Goal: Task Accomplishment & Management: Use online tool/utility

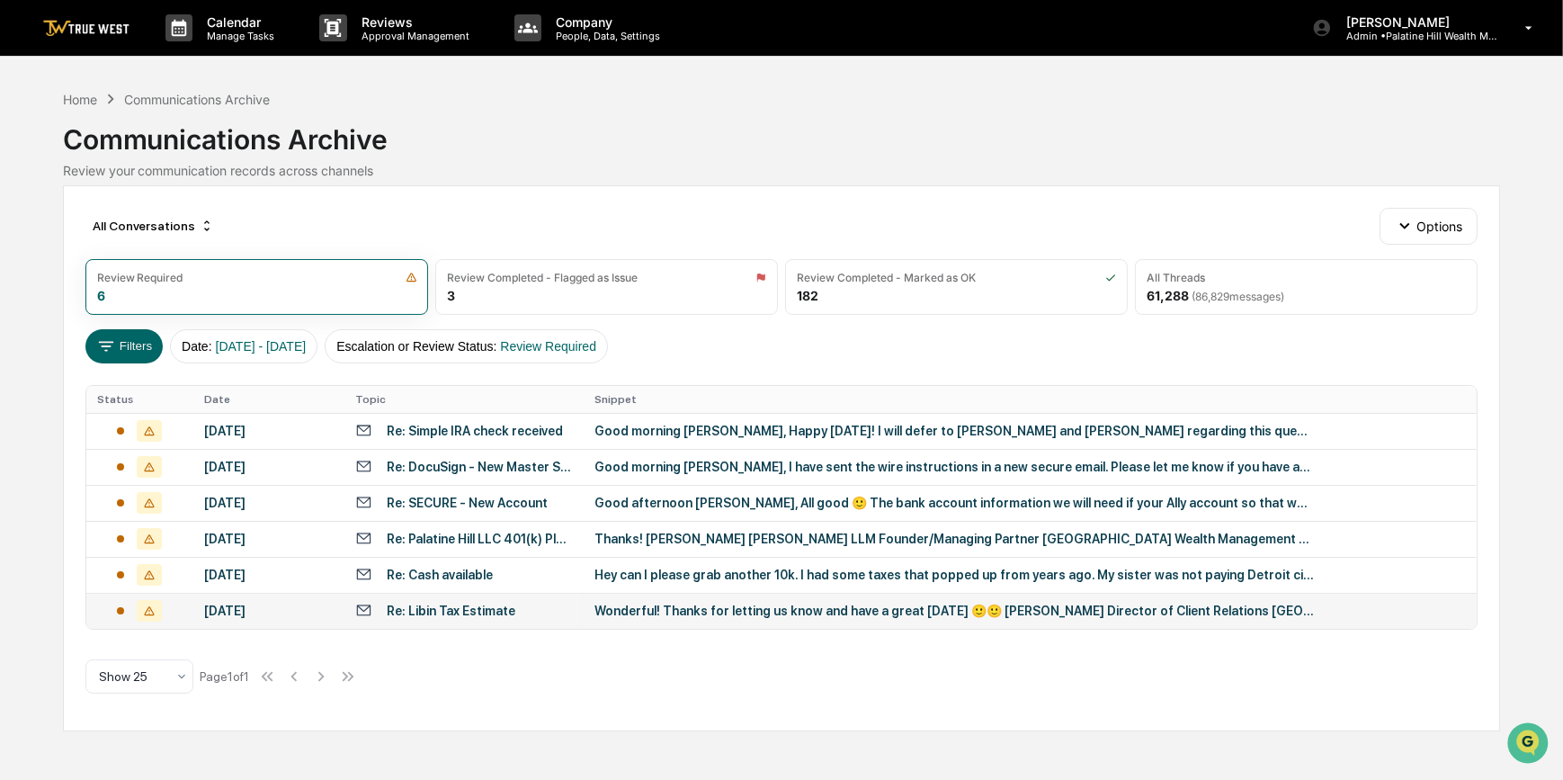
click at [654, 608] on div "Wonderful! Thanks for letting us know and have a great [DATE] 🙂🙂 [PERSON_NAME] …" at bounding box center [953, 610] width 719 height 14
click at [644, 609] on div "Wonderful! Thanks for letting us know and have a great [DATE] 🙂🙂 [PERSON_NAME] …" at bounding box center [953, 610] width 719 height 14
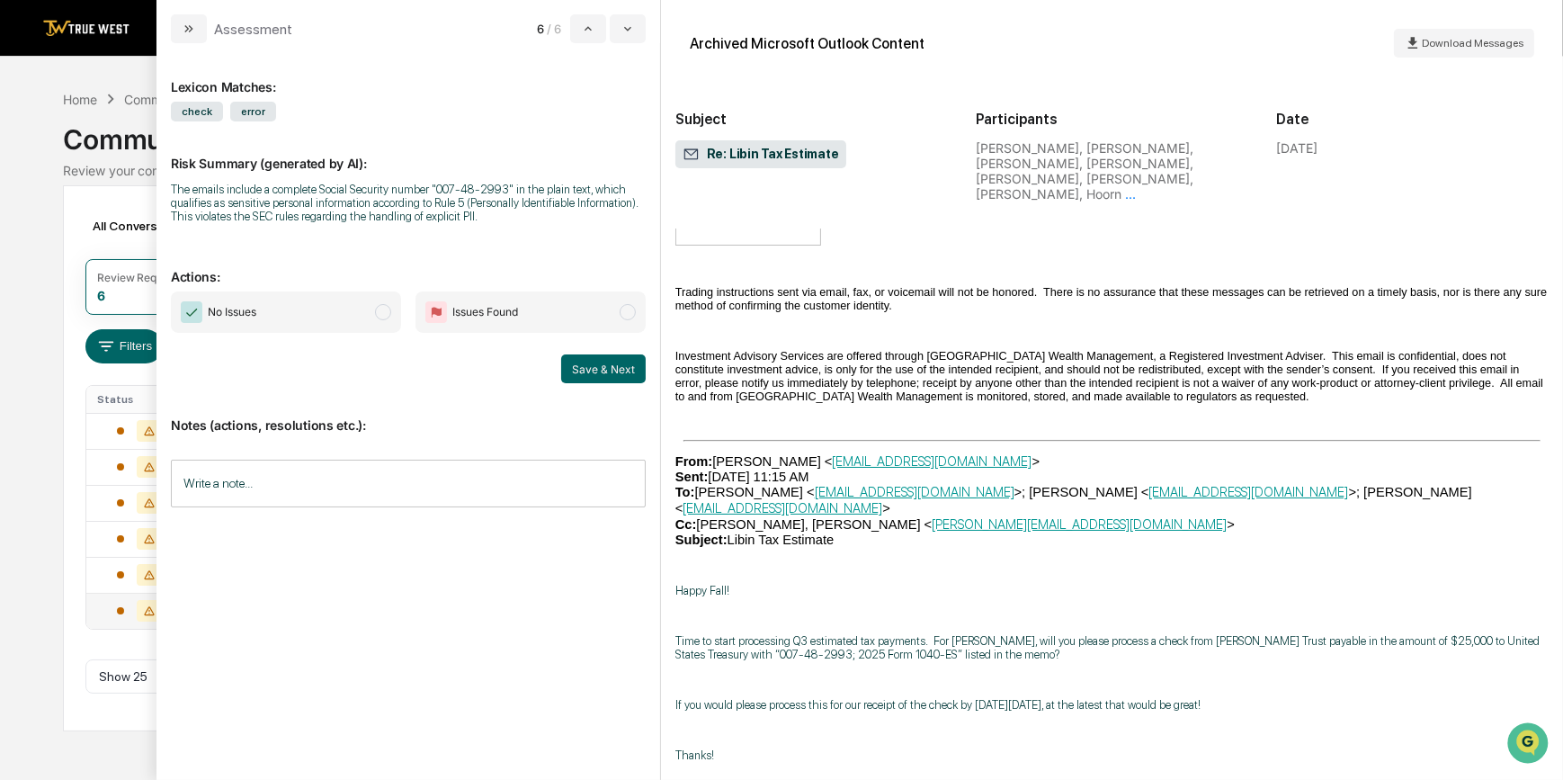
scroll to position [9159, 0]
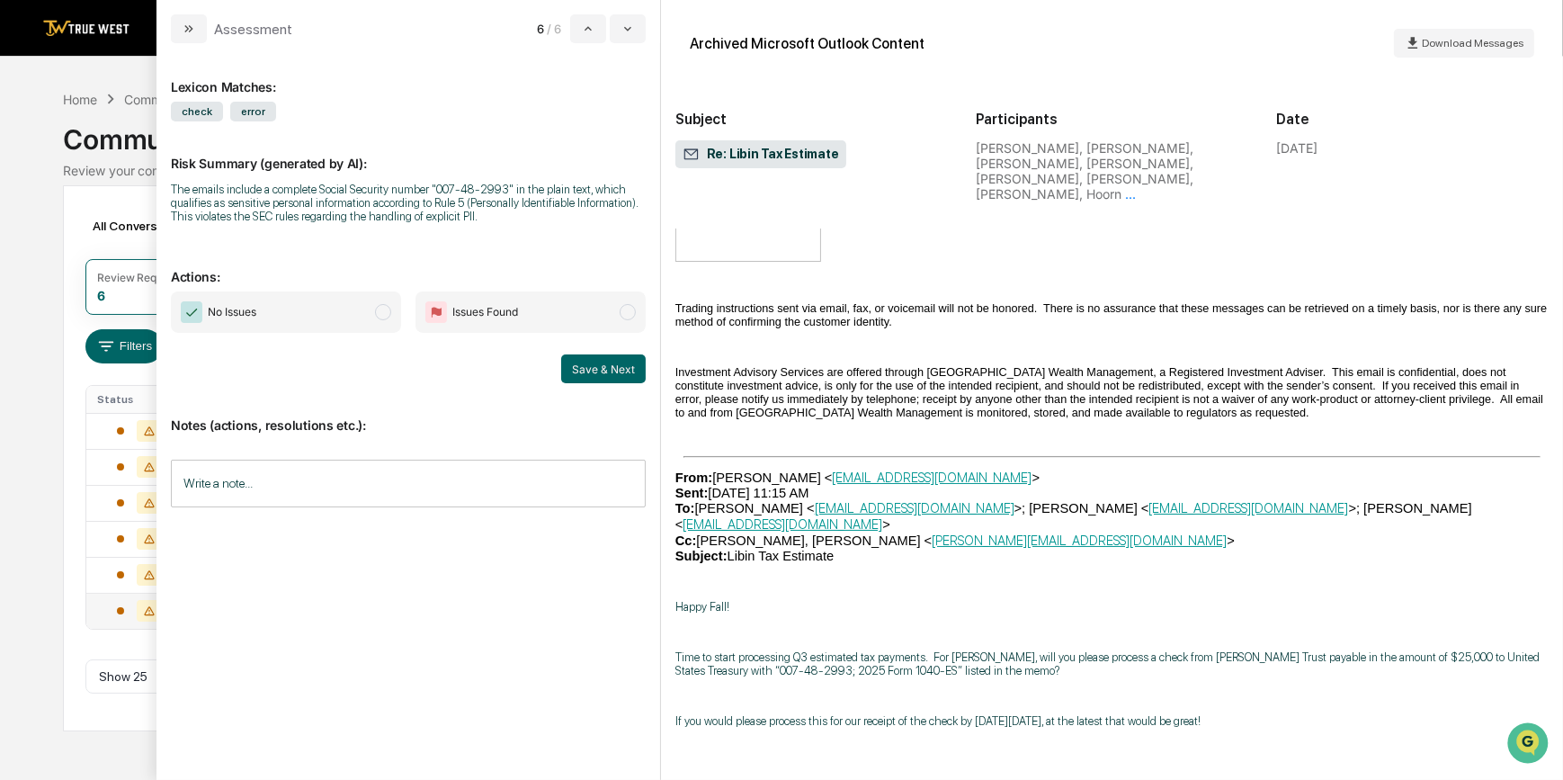
click at [499, 492] on input "Write a note..." at bounding box center [408, 483] width 475 height 48
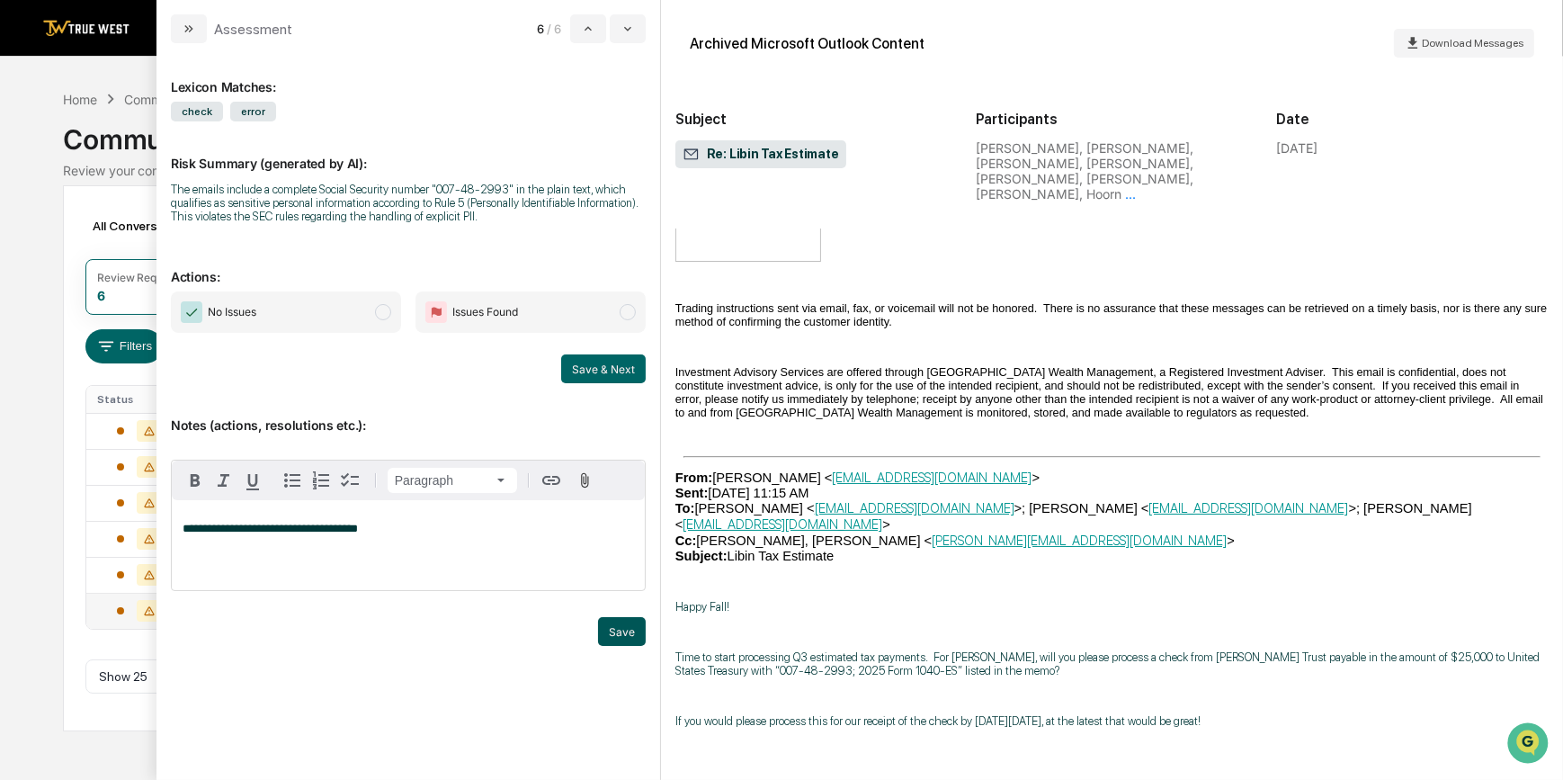
click at [622, 635] on button "Save" at bounding box center [622, 631] width 48 height 29
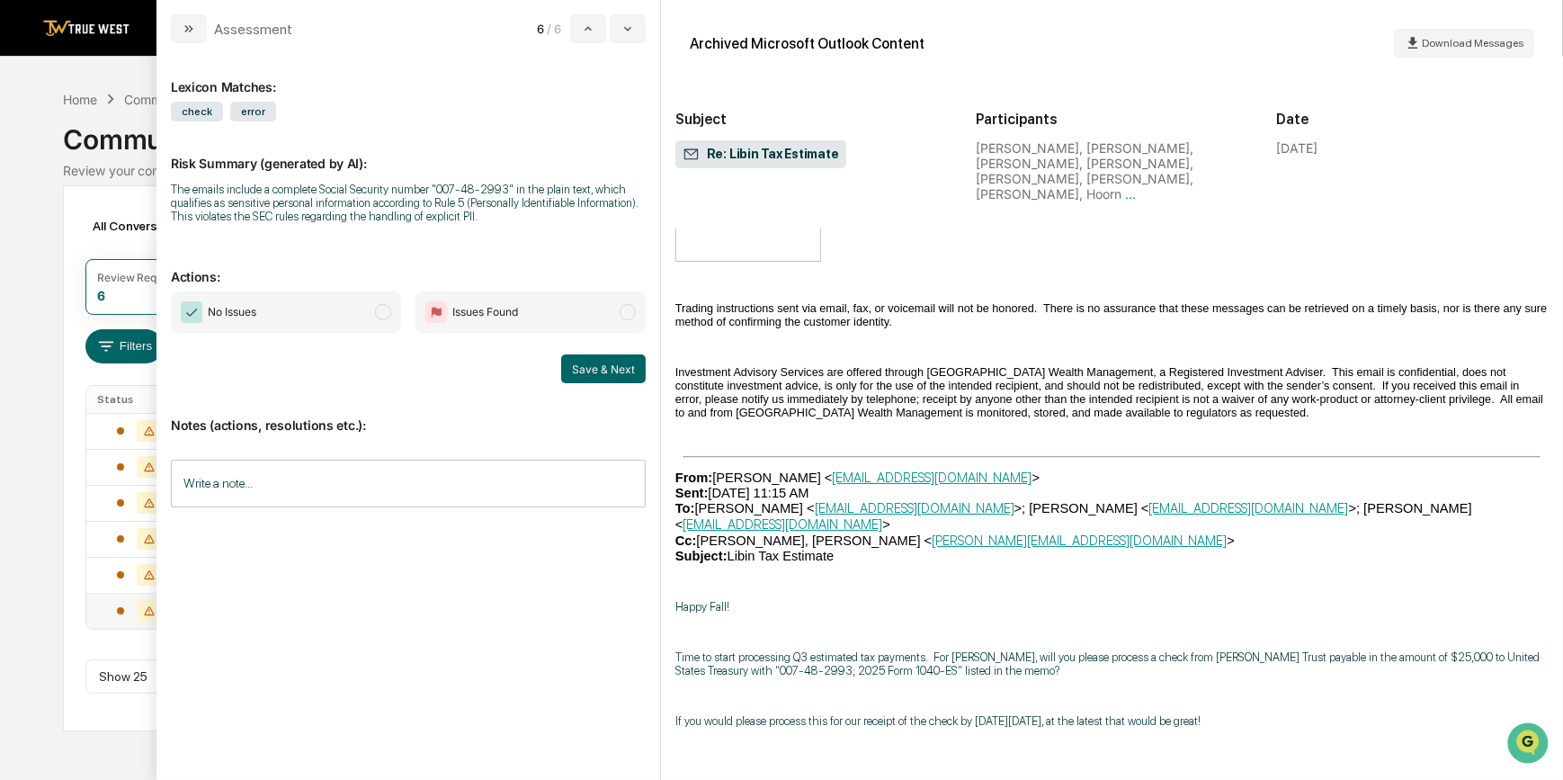
click at [288, 326] on span "No Issues" at bounding box center [286, 311] width 230 height 41
click at [606, 367] on button "Save & Next" at bounding box center [603, 368] width 85 height 29
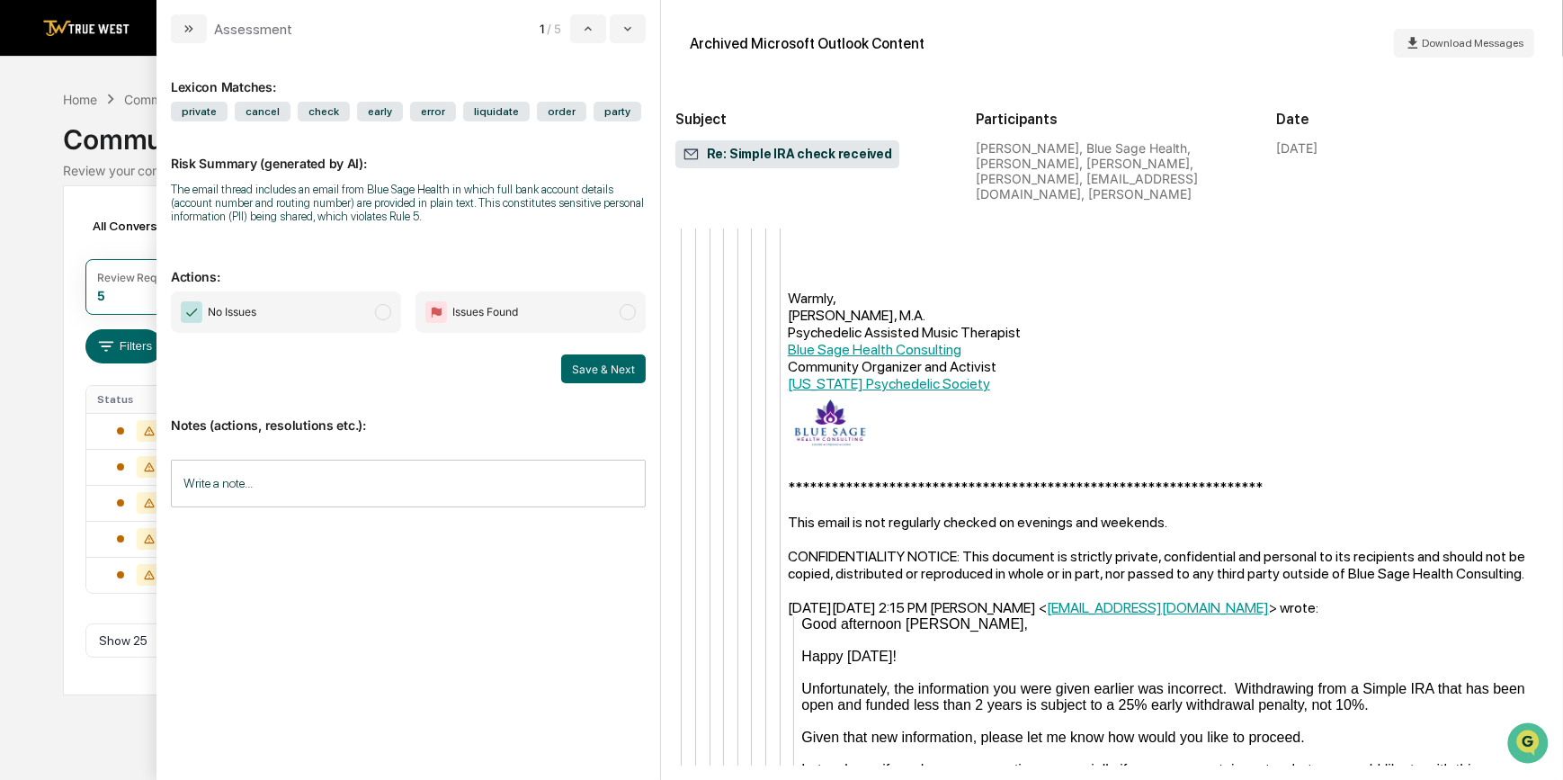
scroll to position [17106, 0]
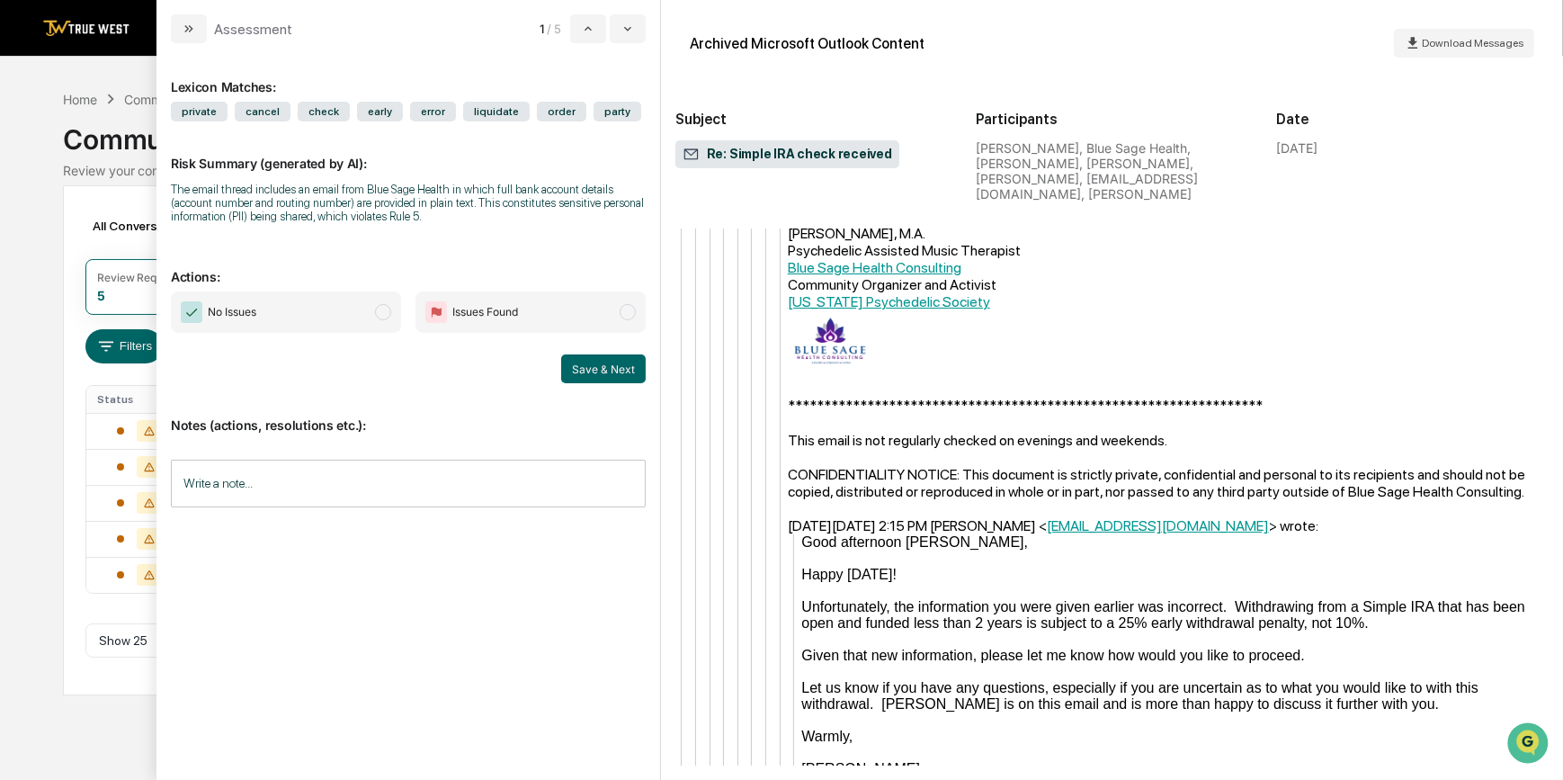
click at [1293, 631] on div "modal" at bounding box center [1174, 639] width 747 height 16
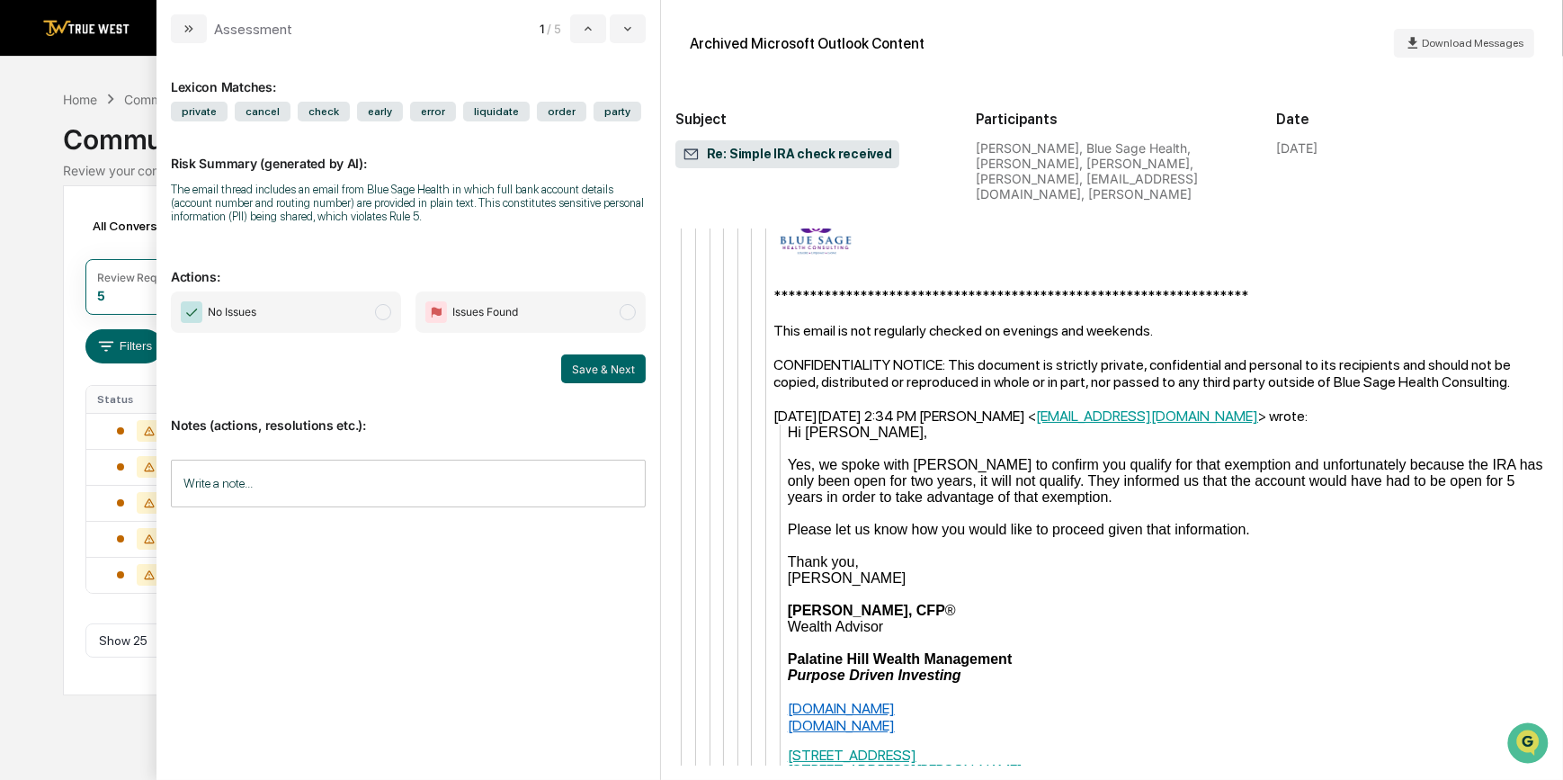
scroll to position [15798, 0]
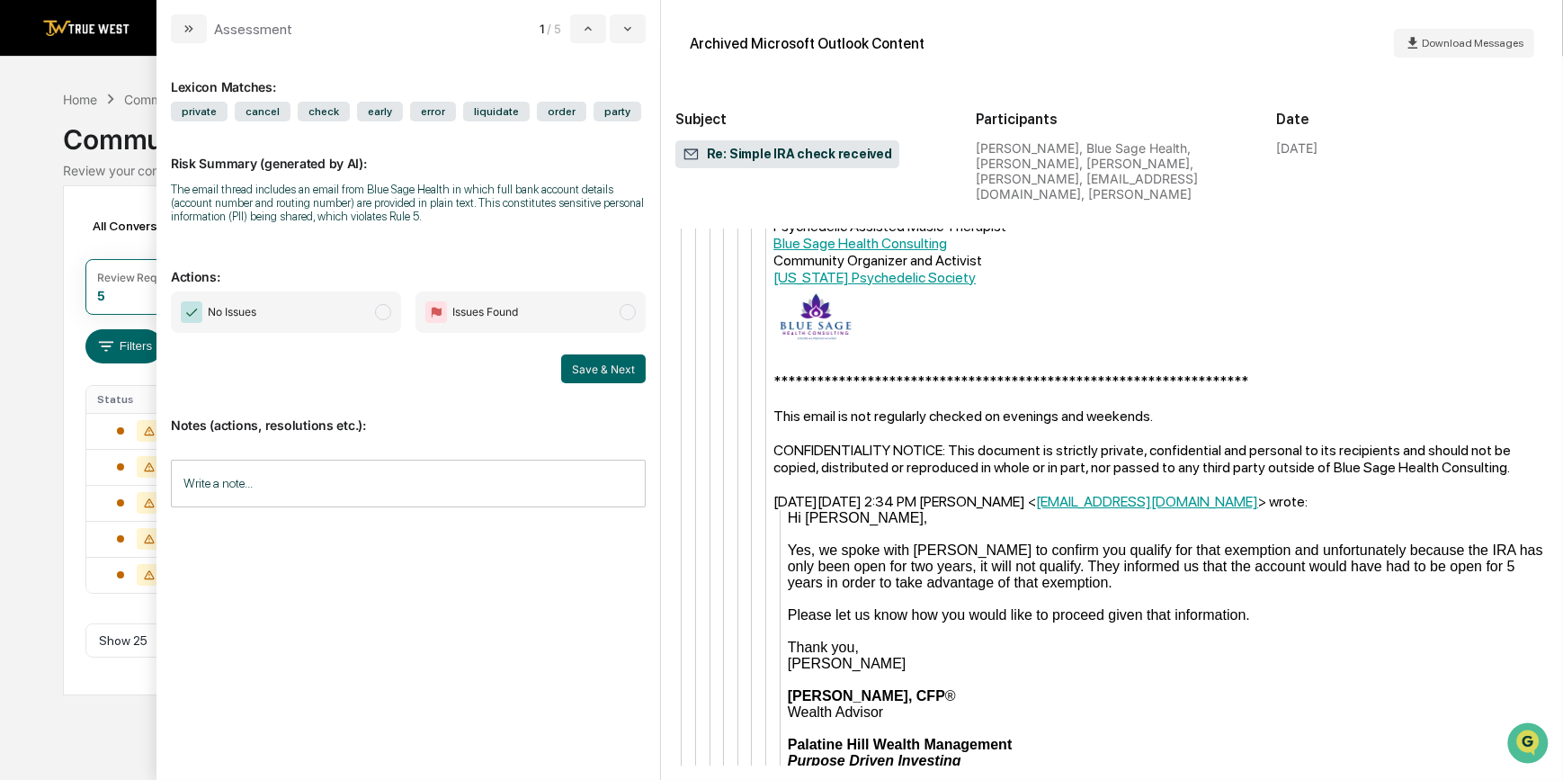
click at [1291, 623] on div "modal" at bounding box center [1168, 631] width 761 height 16
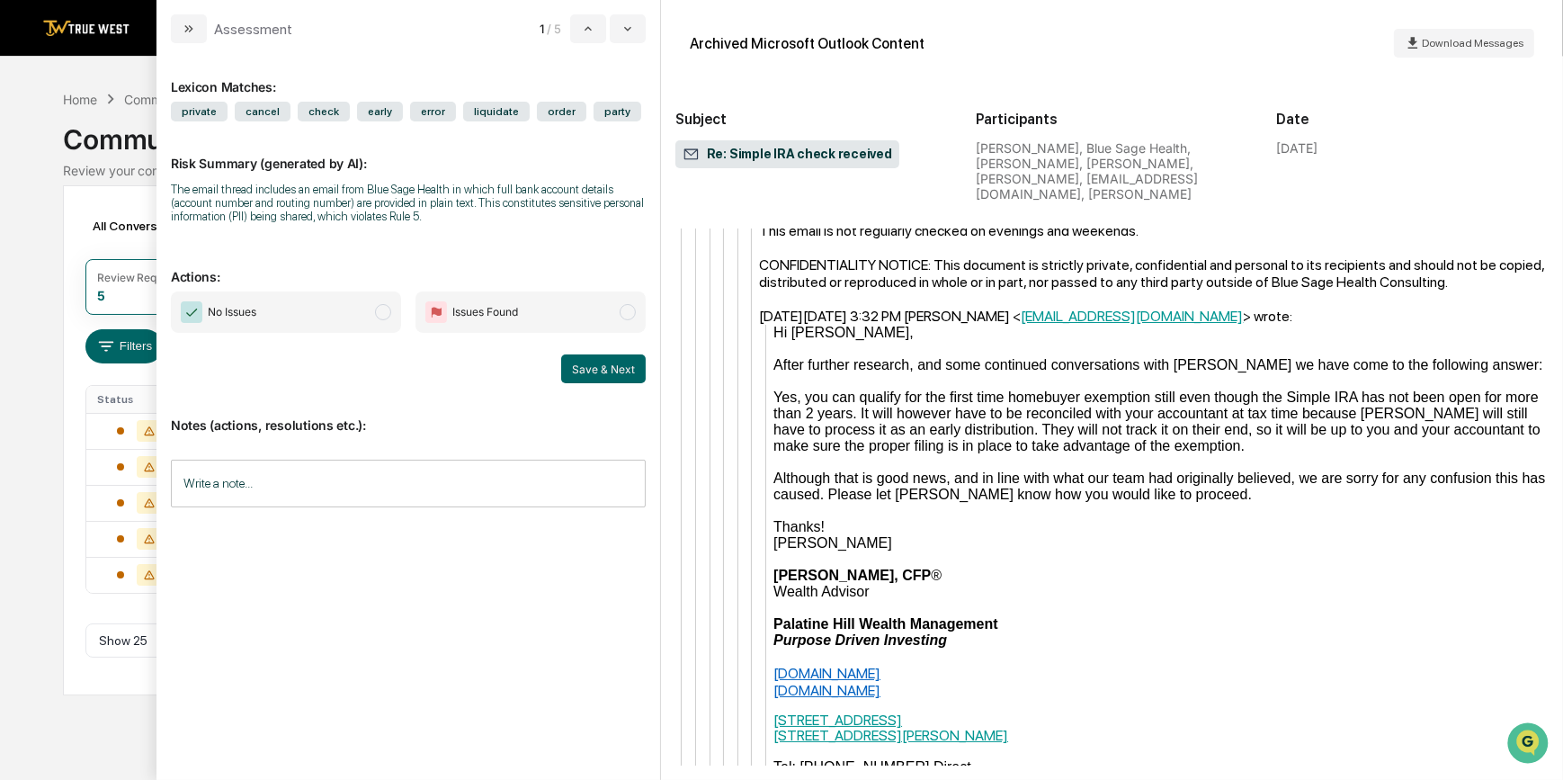
scroll to position [14572, 0]
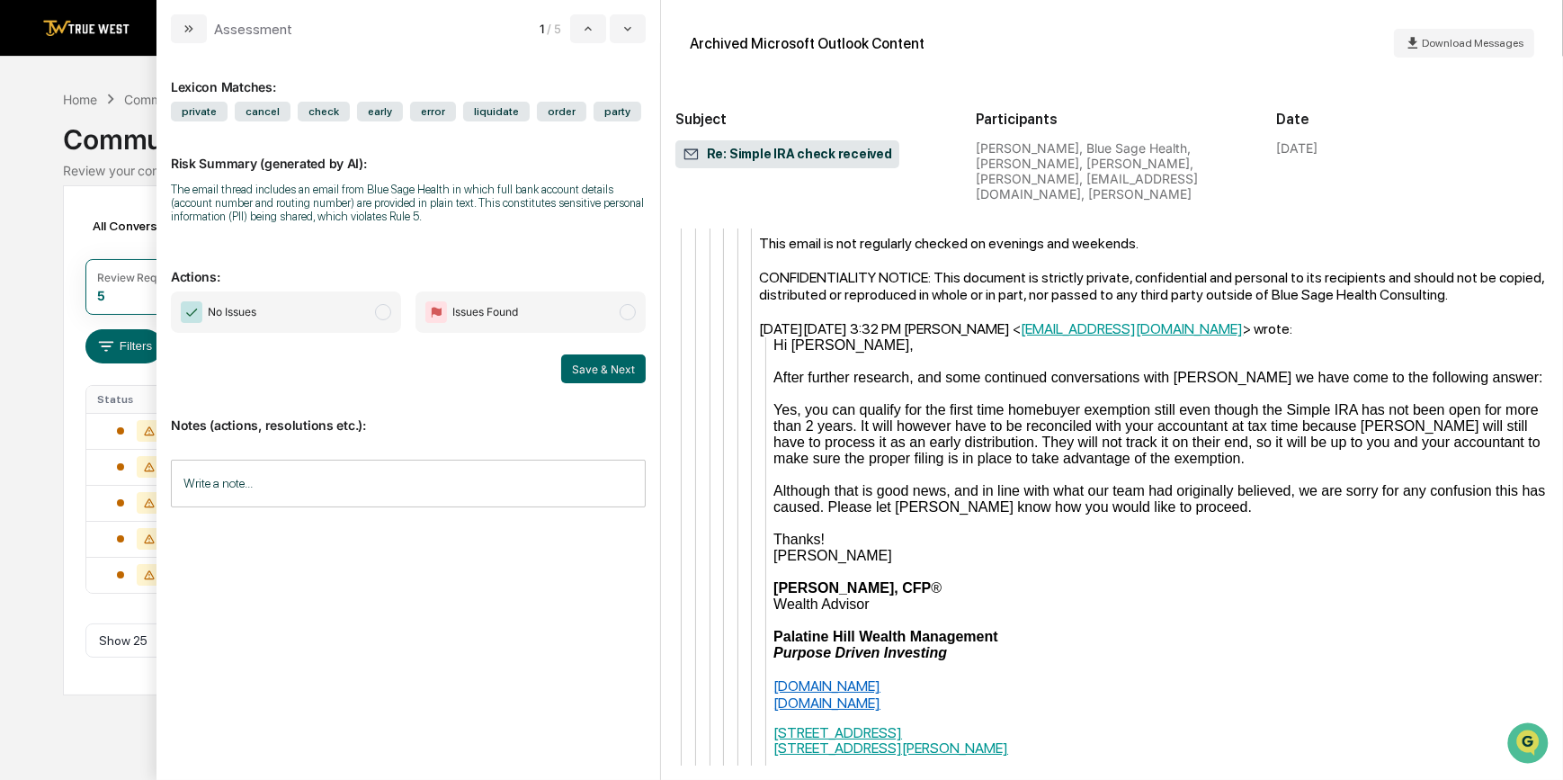
click at [1203, 612] on div "modal" at bounding box center [1160, 620] width 775 height 16
click at [1236, 628] on div "Palatine Hill Wealth Management" at bounding box center [1160, 636] width 775 height 16
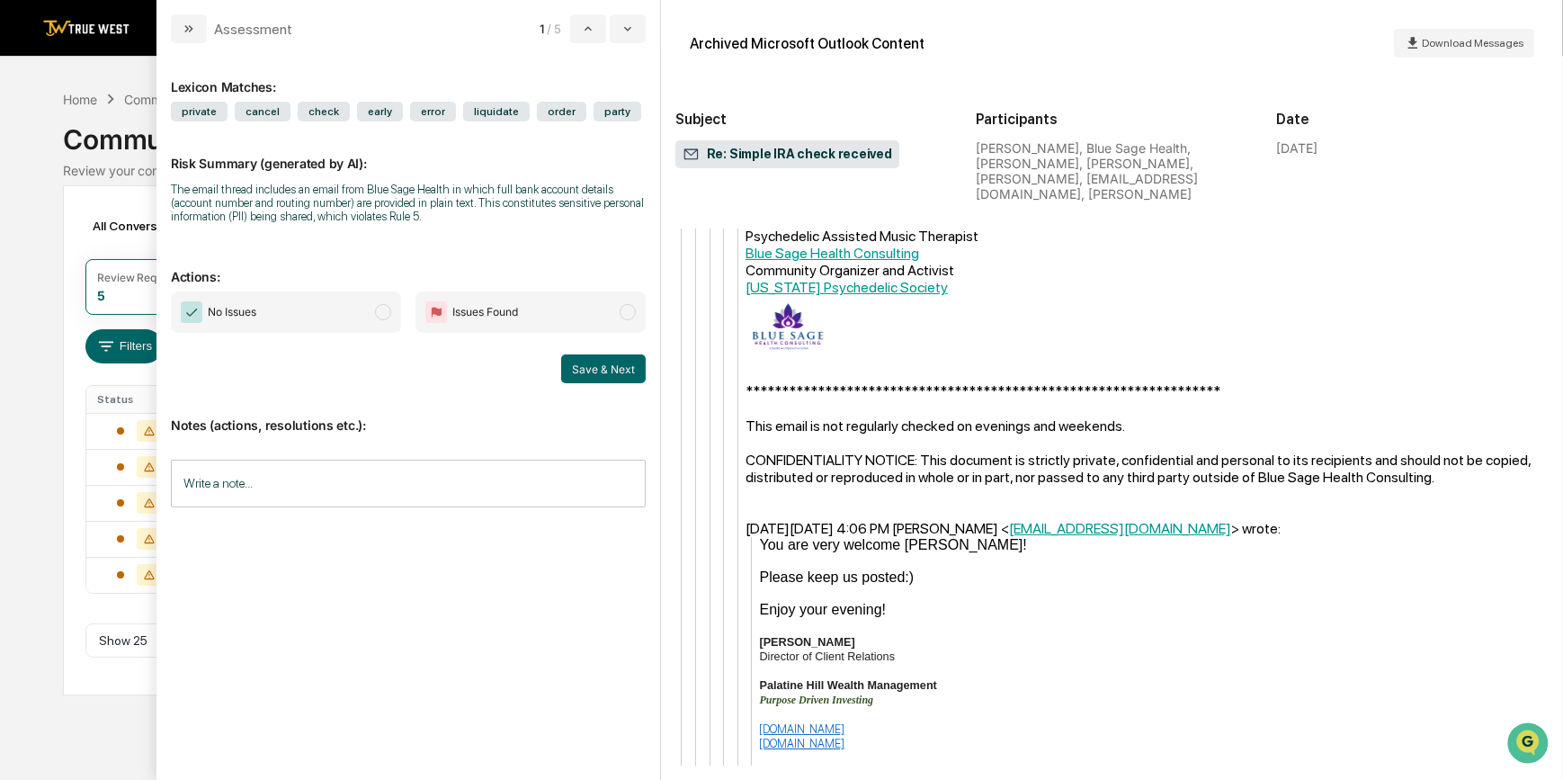
scroll to position [13182, 0]
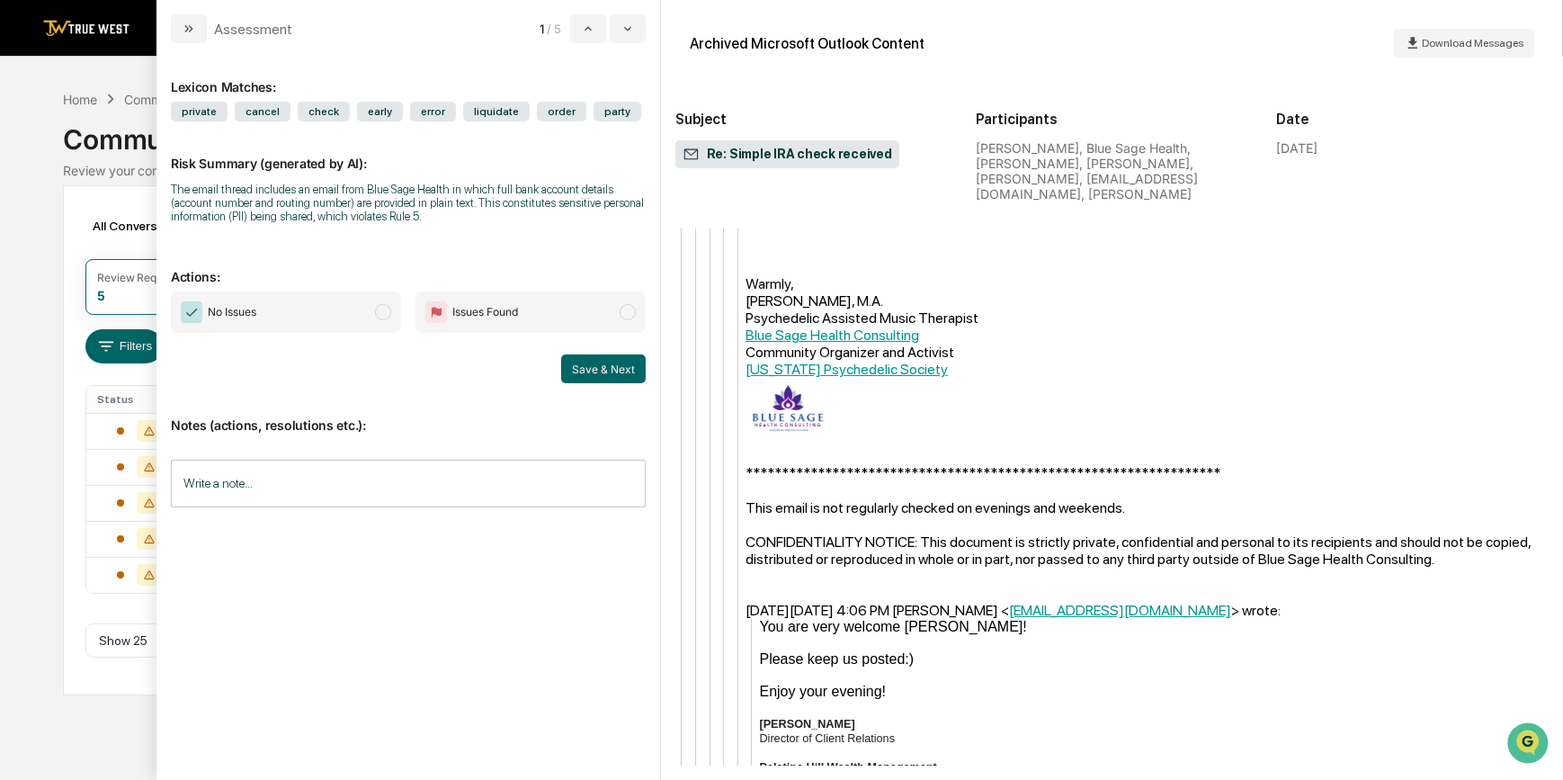
click at [1242, 759] on p "Palatine Hill Wealth Management" at bounding box center [1154, 766] width 789 height 14
click at [1225, 759] on p "Palatine Hill Wealth Management" at bounding box center [1154, 766] width 789 height 14
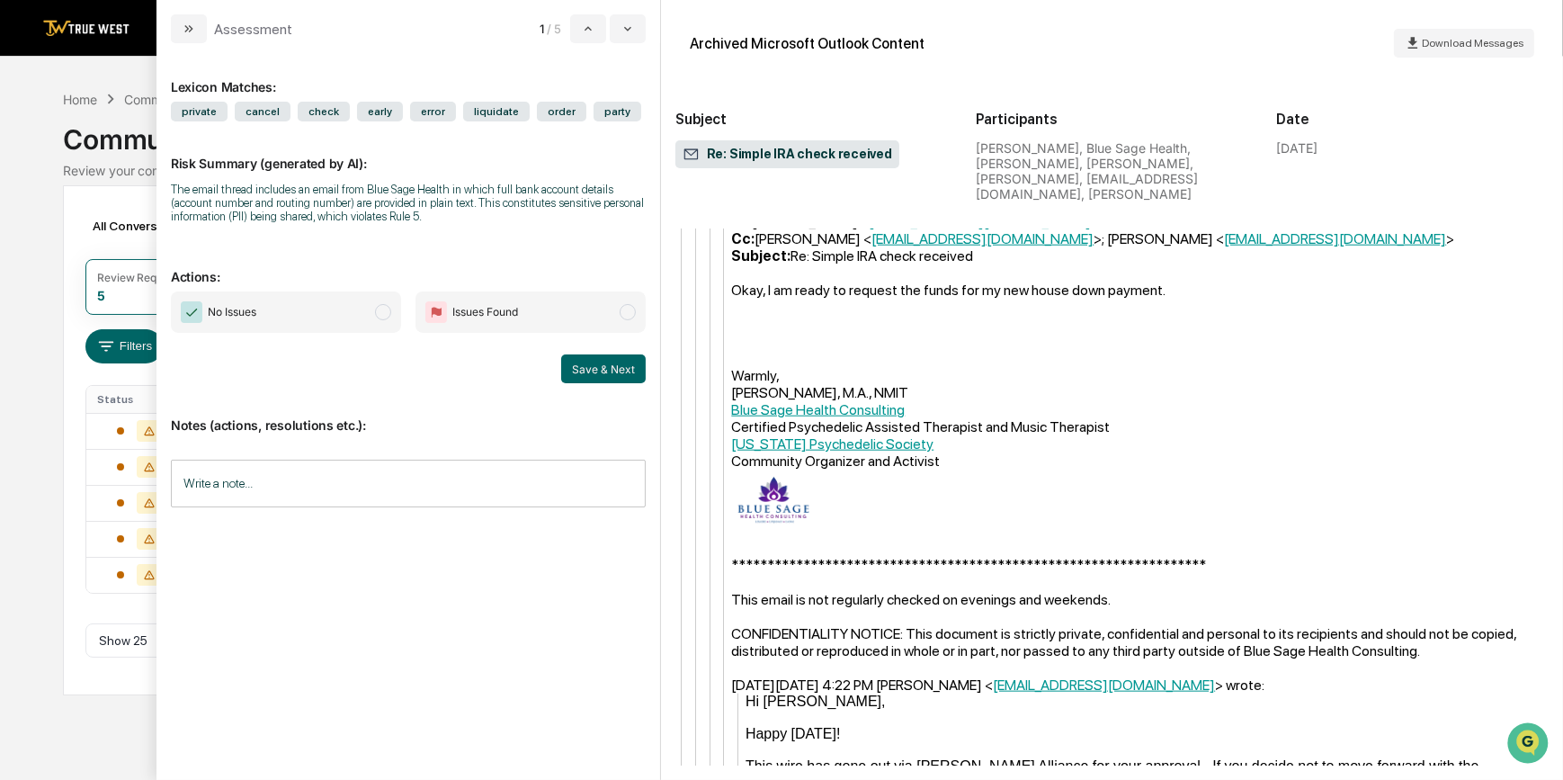
scroll to position [11221, 0]
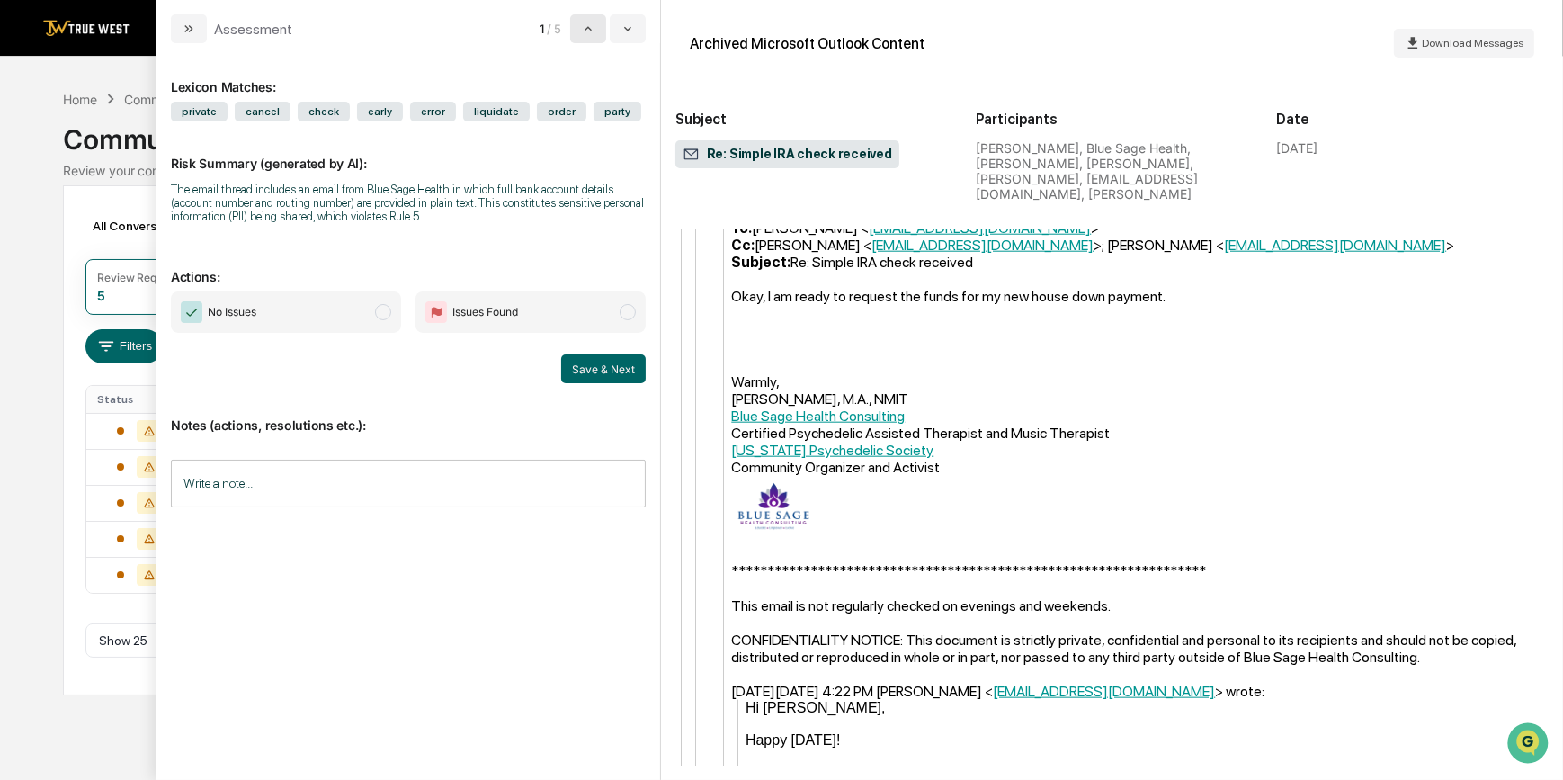
click at [590, 36] on button "modal" at bounding box center [588, 28] width 36 height 29
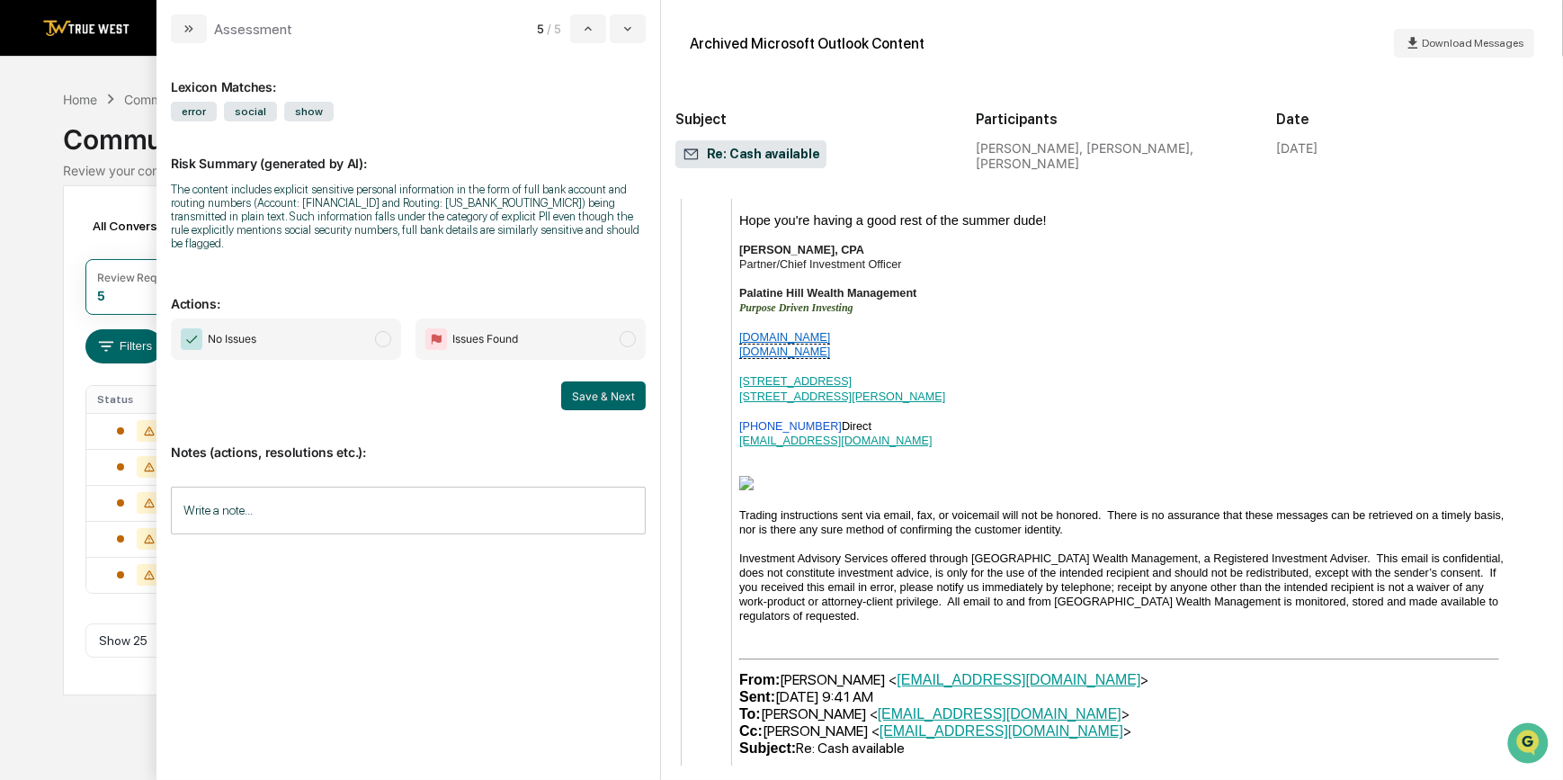
scroll to position [3402, 0]
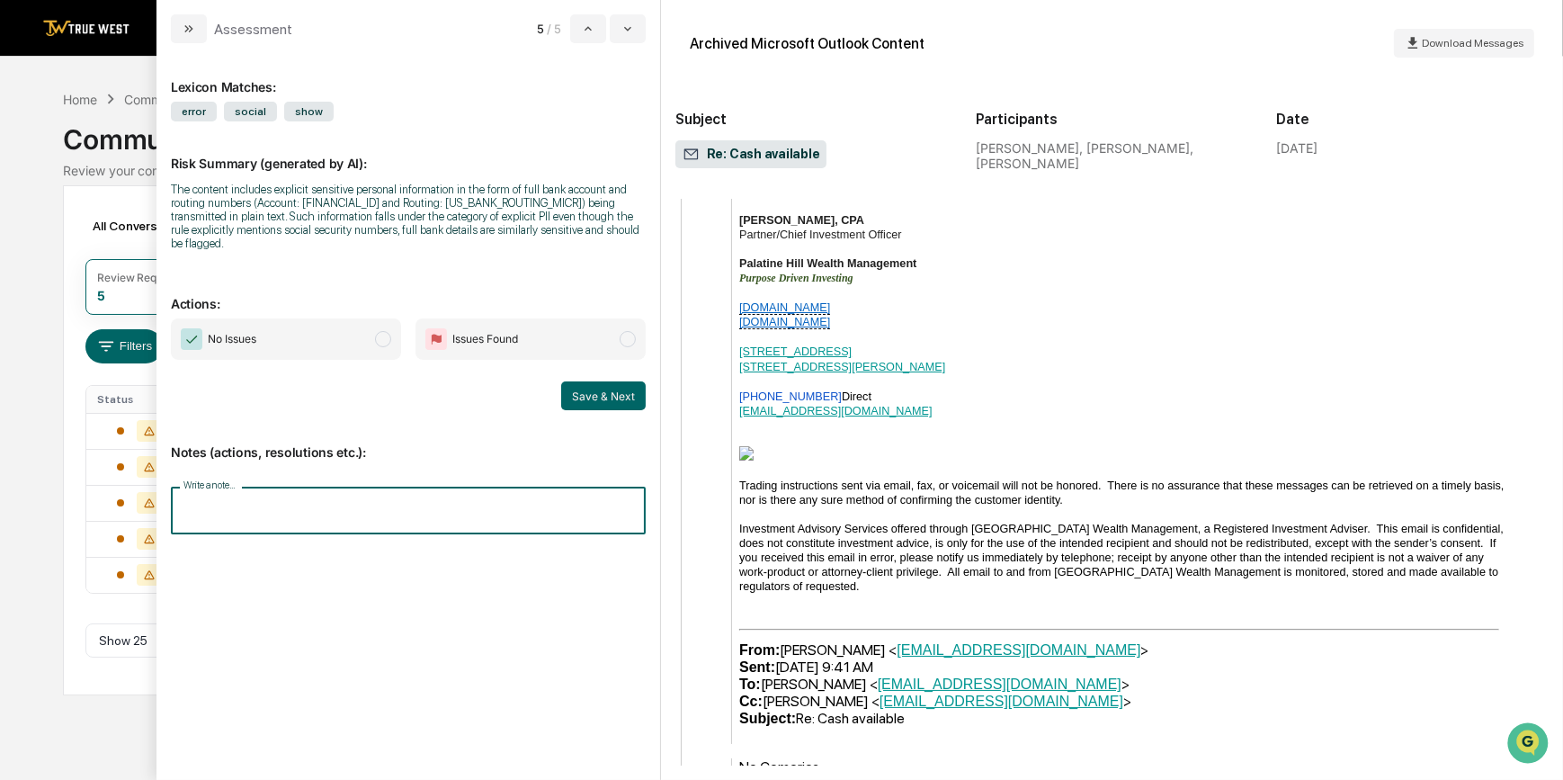
click at [401, 504] on input "Write a note..." at bounding box center [408, 510] width 475 height 48
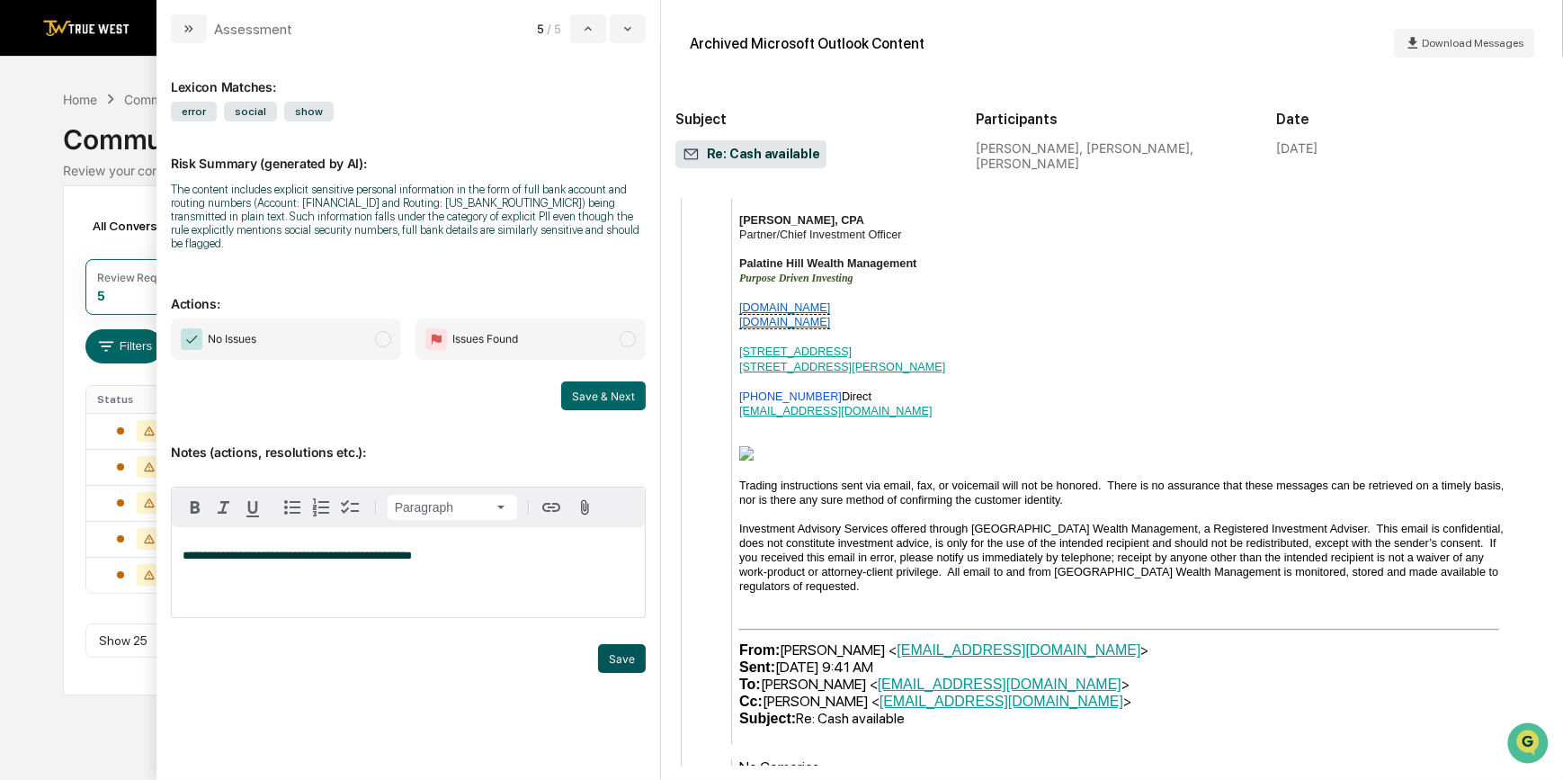
click at [616, 653] on button "Save" at bounding box center [622, 658] width 48 height 29
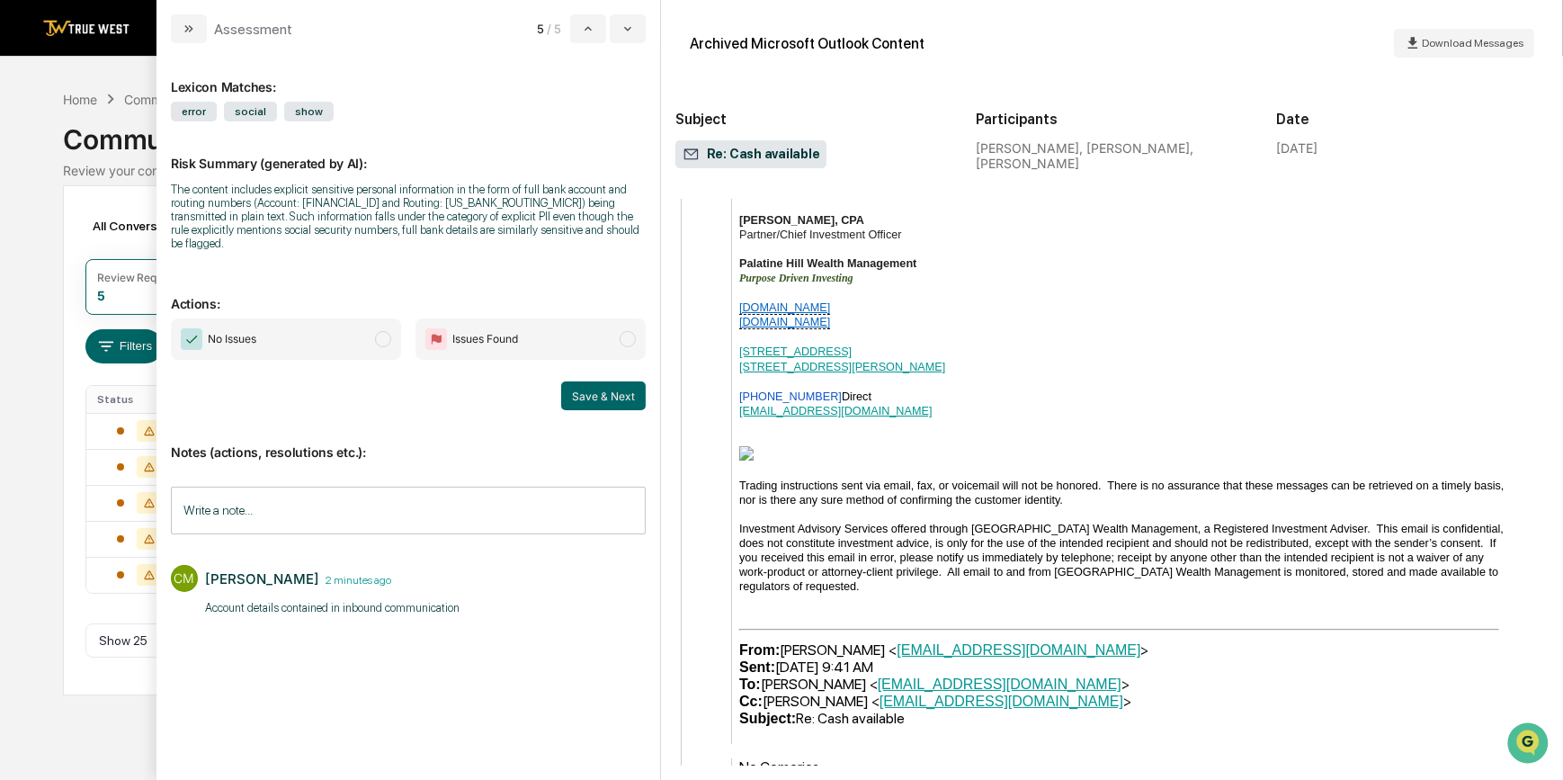
click at [343, 336] on span "No Issues" at bounding box center [286, 338] width 230 height 41
click at [597, 388] on button "Save & Next" at bounding box center [603, 395] width 85 height 29
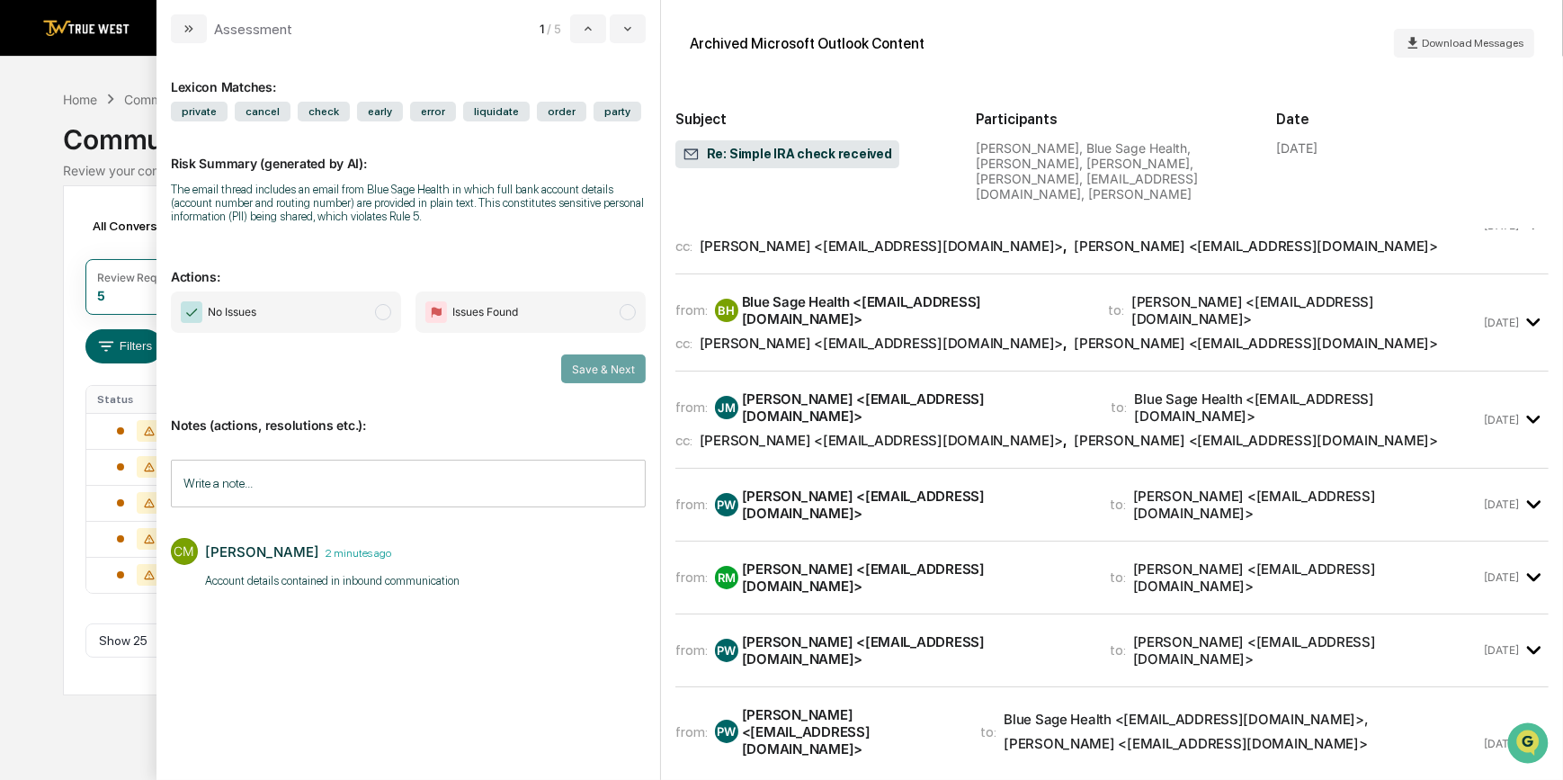
scroll to position [3435, 0]
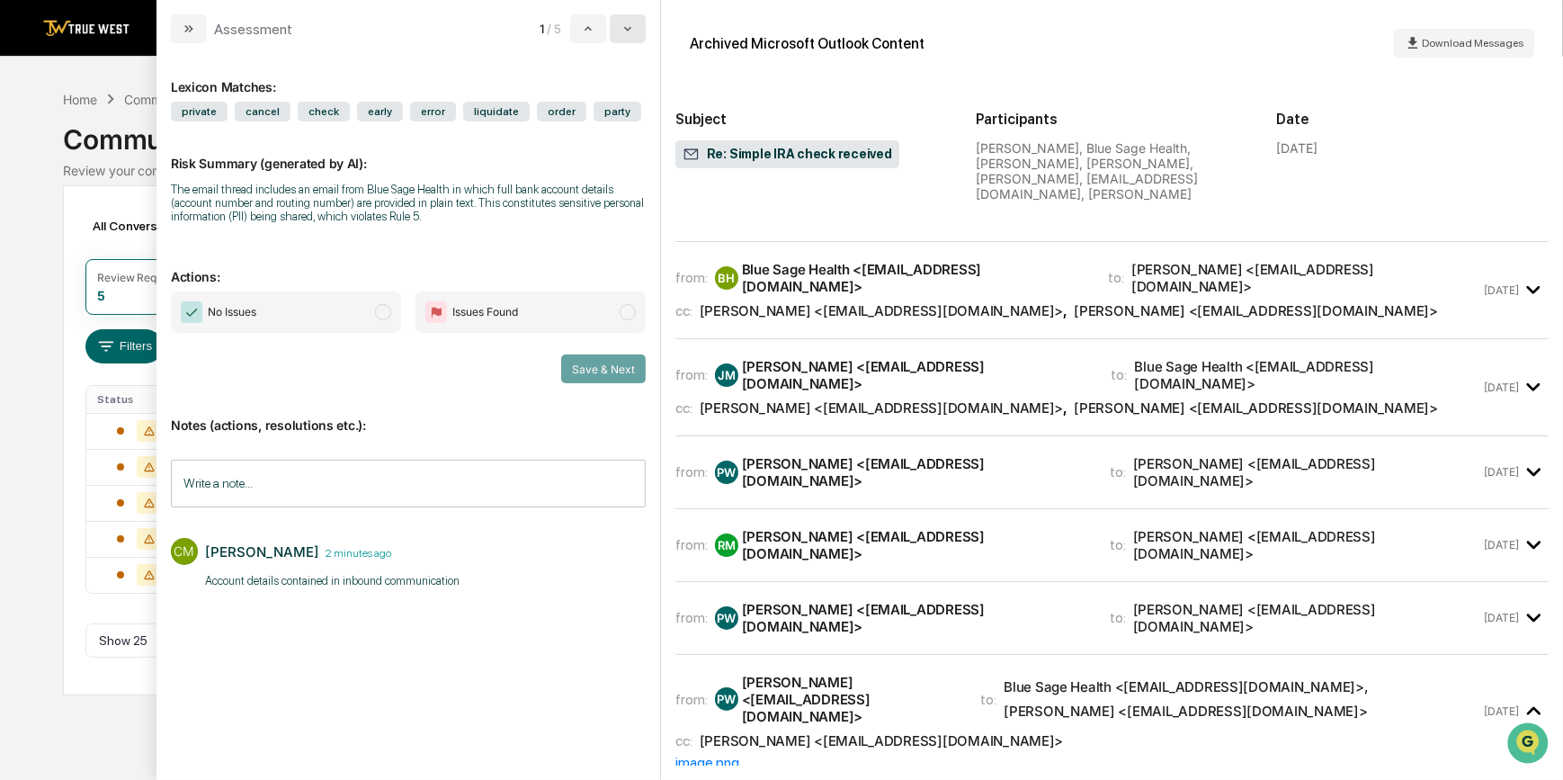
click at [620, 23] on icon "modal" at bounding box center [627, 29] width 14 height 14
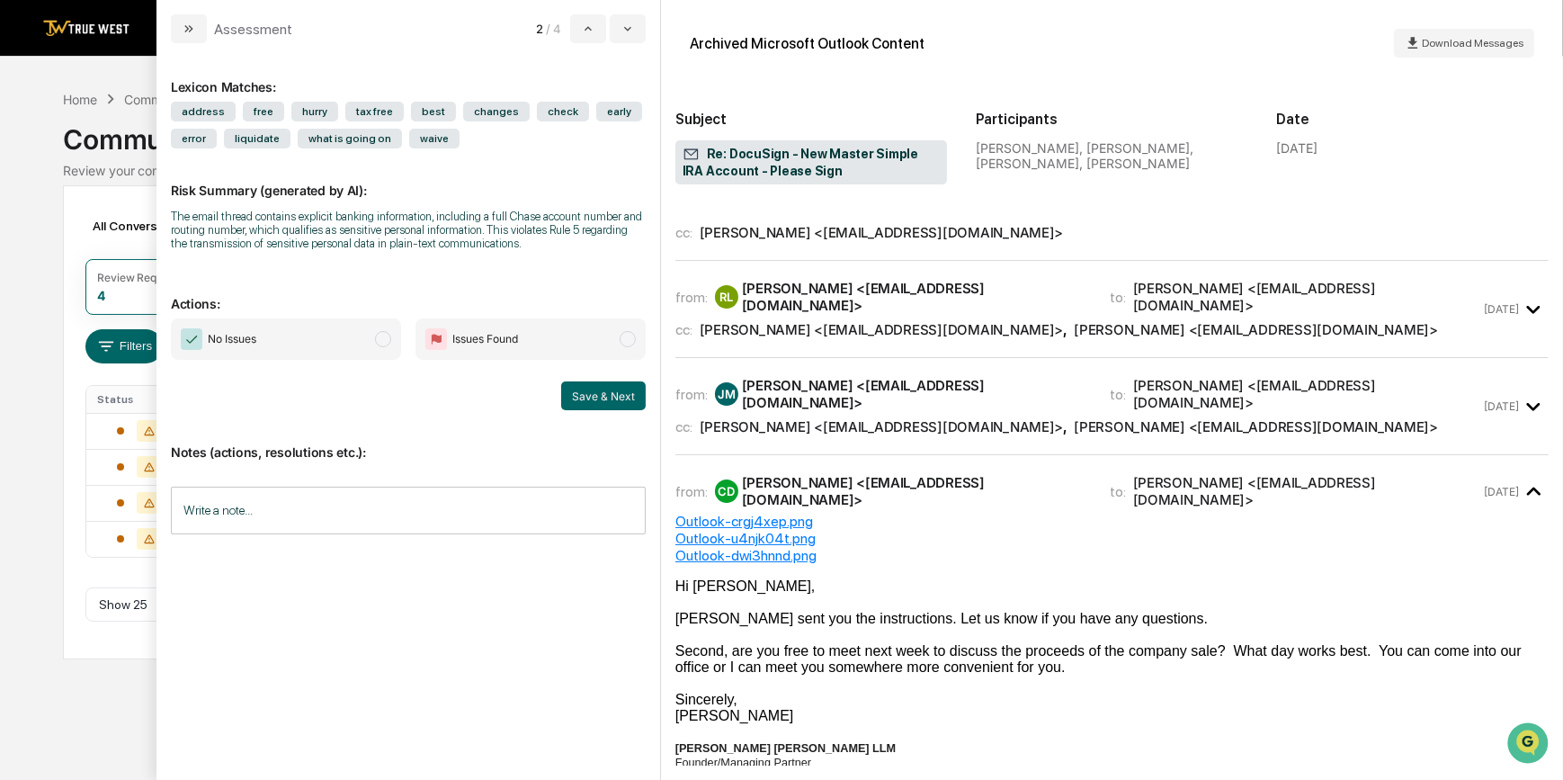
scroll to position [2697, 0]
